Goal: Task Accomplishment & Management: Complete application form

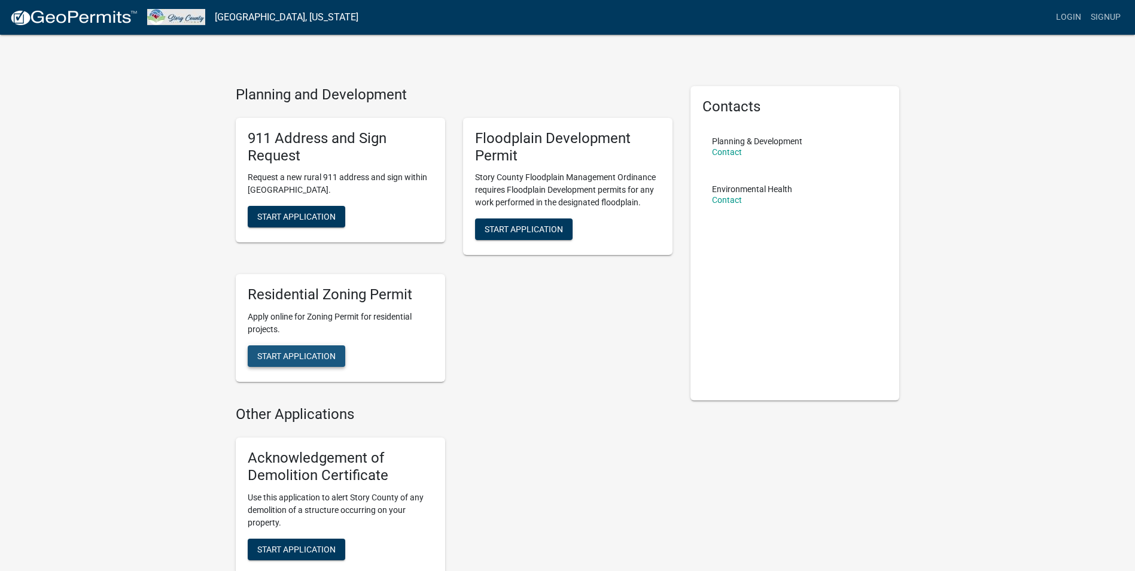
click at [335, 348] on button "Start Application" at bounding box center [297, 356] width 98 height 22
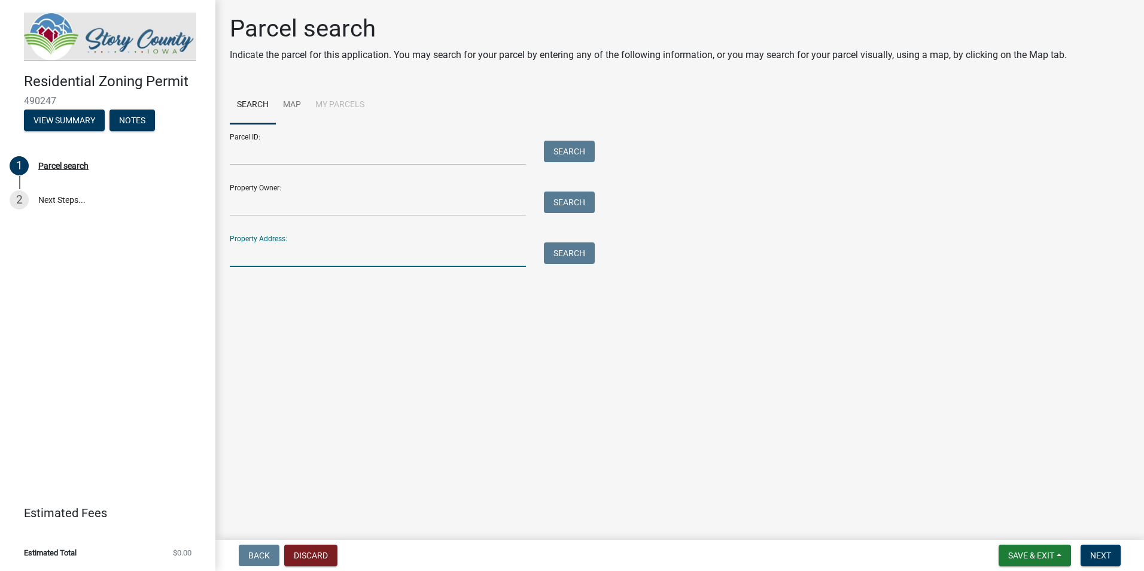
click at [304, 261] on input "Property Address:" at bounding box center [378, 254] width 296 height 25
type input "[STREET_ADDRESS]"
click at [577, 260] on button "Search" at bounding box center [569, 253] width 51 height 22
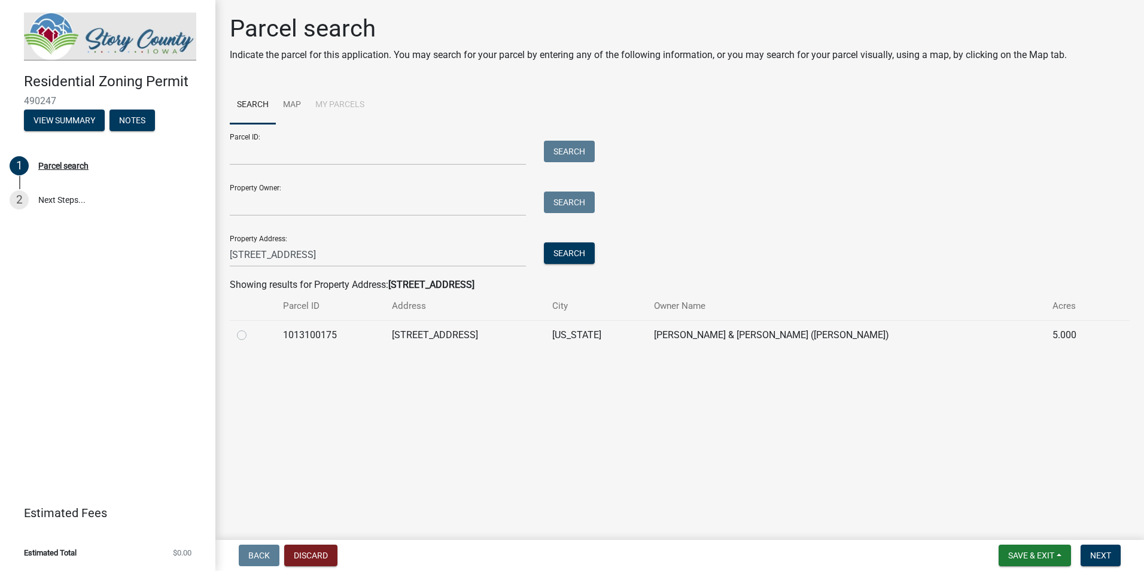
click at [251, 328] on label at bounding box center [251, 328] width 0 height 0
click at [251, 330] on input "radio" at bounding box center [255, 332] width 8 height 8
radio input "true"
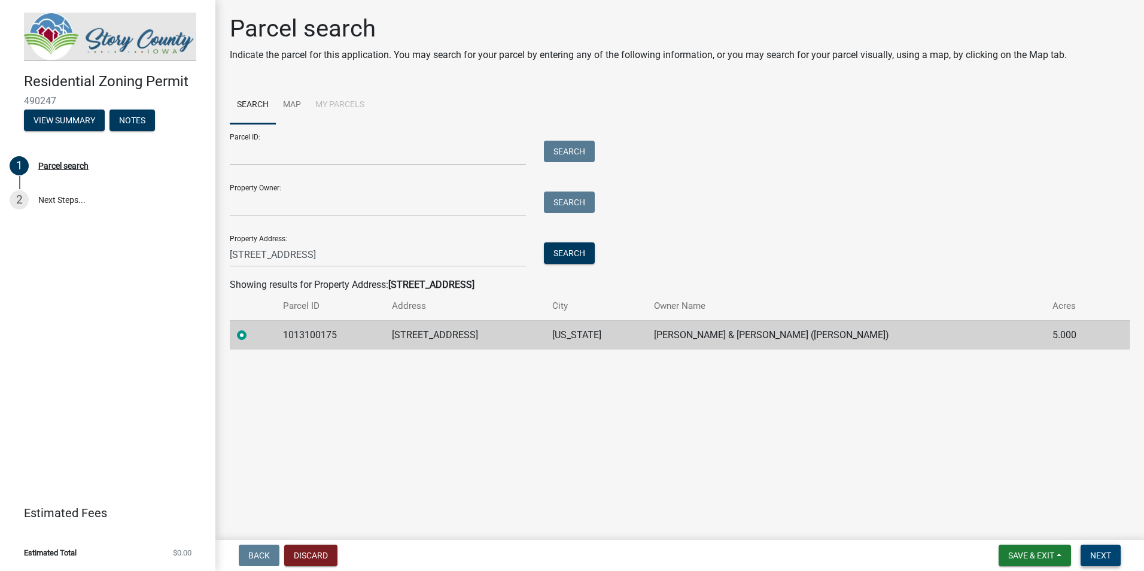
click at [1105, 550] on span "Next" at bounding box center [1100, 555] width 21 height 10
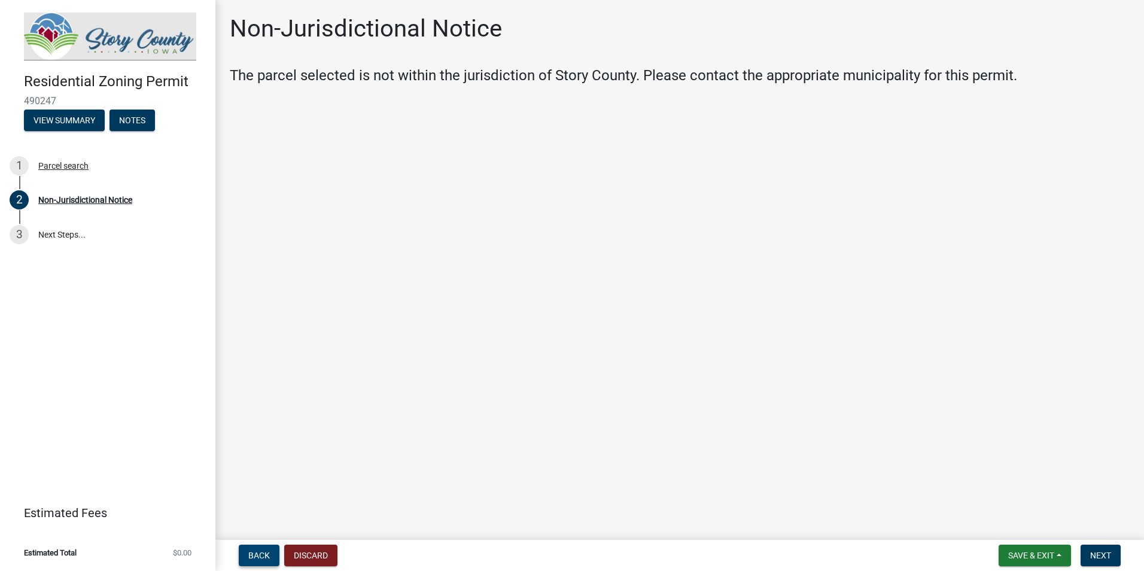
click at [265, 548] on button "Back" at bounding box center [259, 555] width 41 height 22
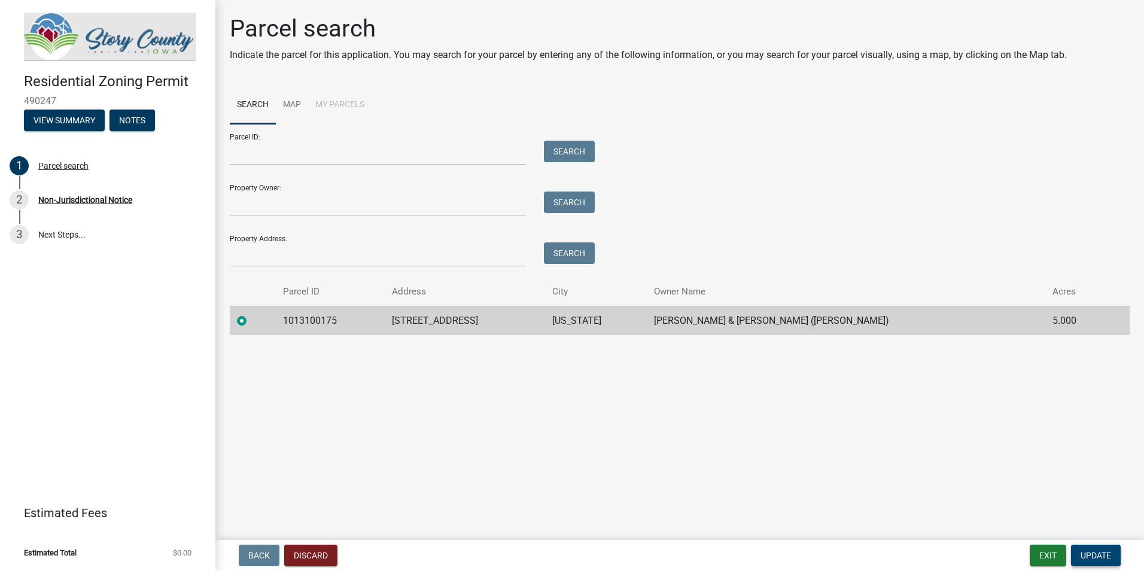
click at [1093, 559] on span "Update" at bounding box center [1095, 555] width 31 height 10
